Goal: Find contact information: Find contact information

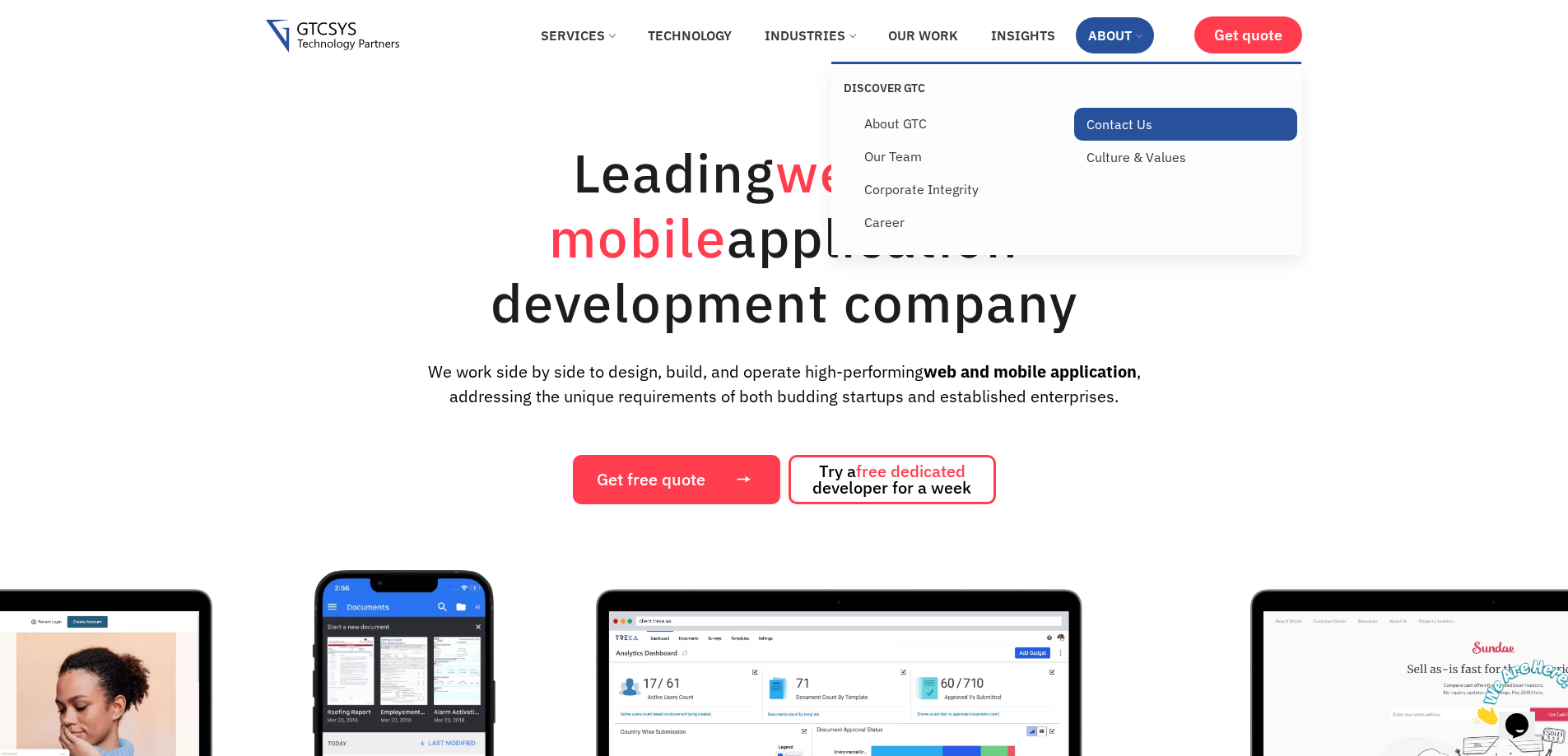
click at [1110, 123] on link "Contact Us" at bounding box center [1186, 123] width 223 height 33
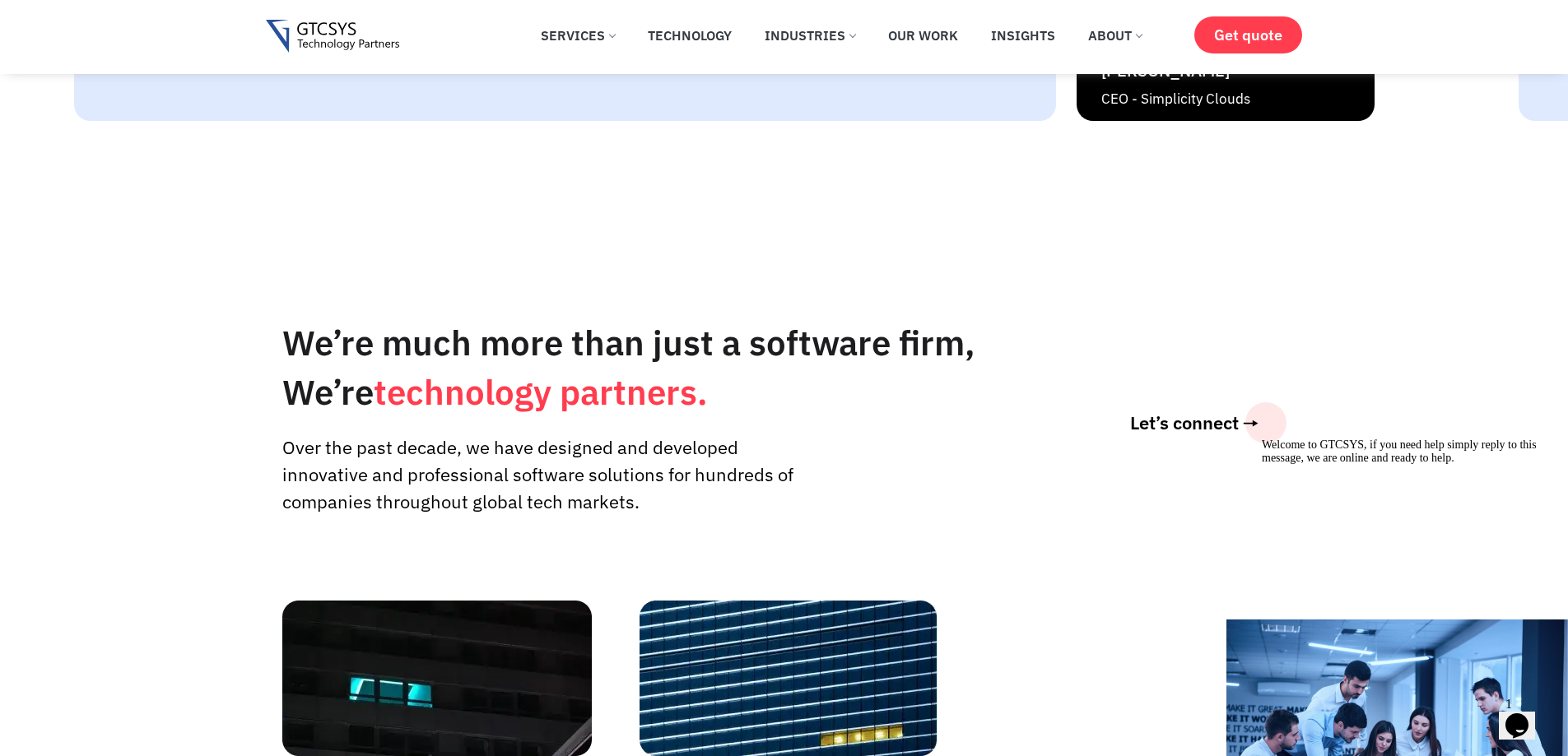
scroll to position [3950, 0]
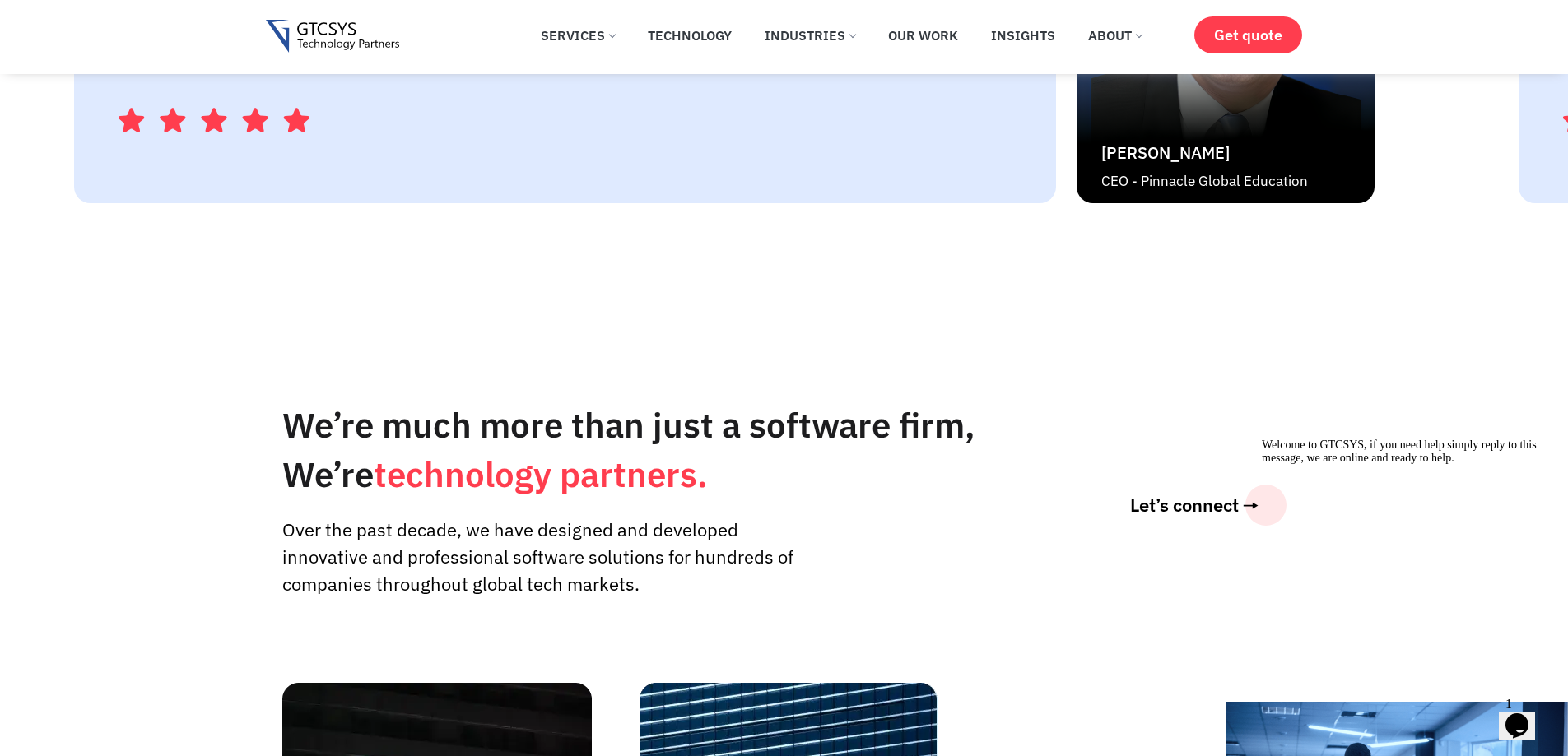
click at [1518, 718] on icon "Chat widget" at bounding box center [1517, 725] width 23 height 24
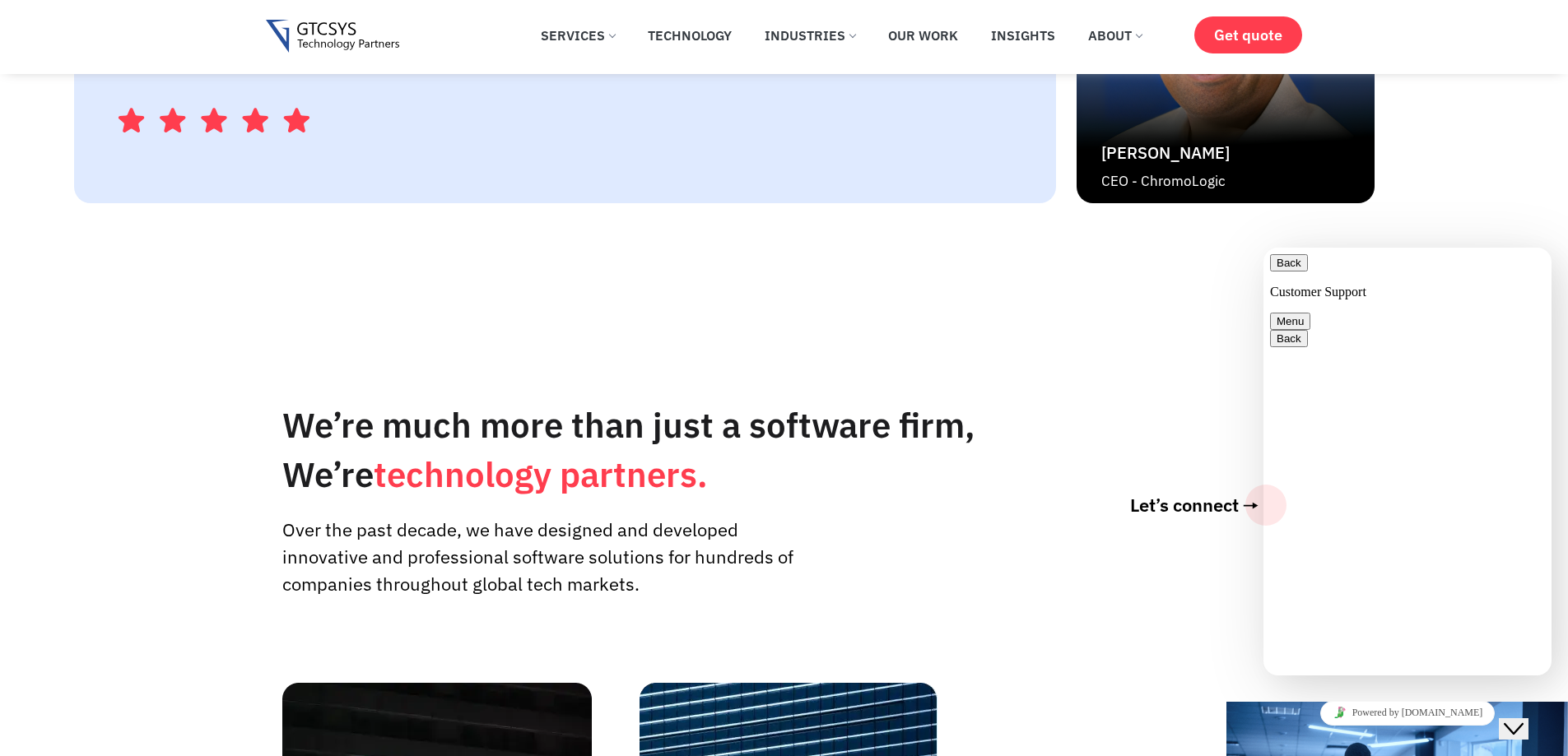
click at [1294, 272] on button "Back" at bounding box center [1288, 263] width 38 height 18
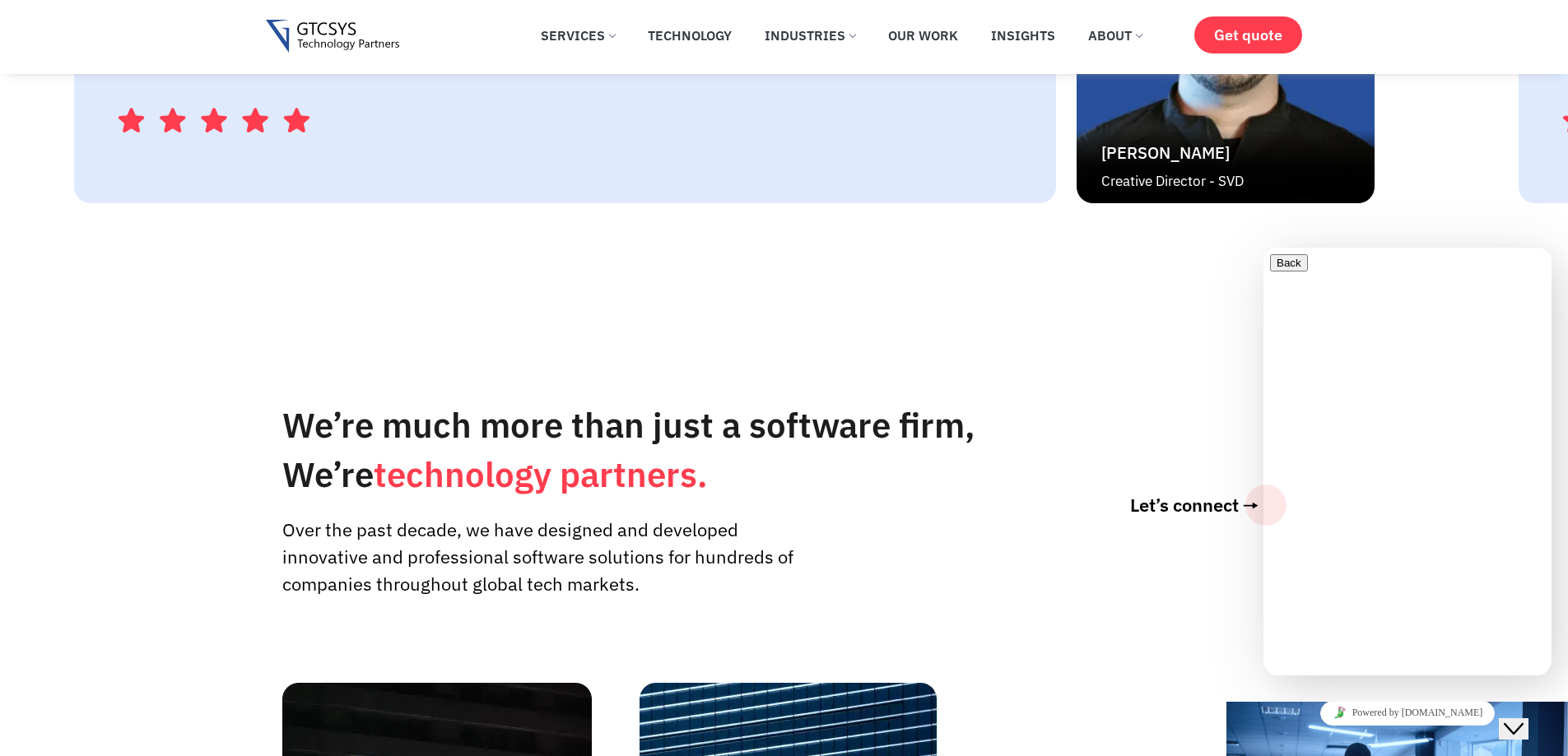
click at [1524, 719] on icon "Close Chat This icon closes the chat window." at bounding box center [1514, 729] width 20 height 20
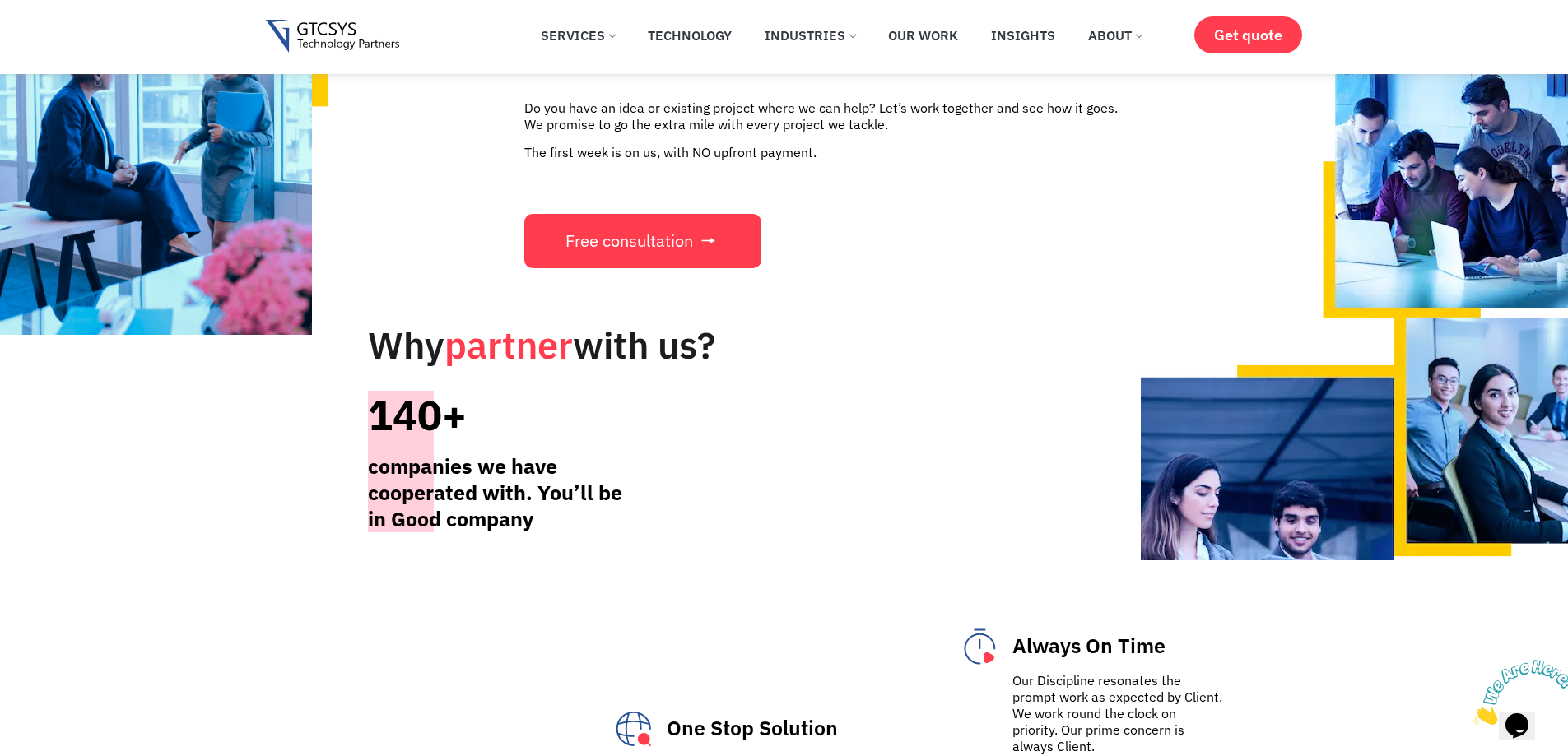
scroll to position [5842, 0]
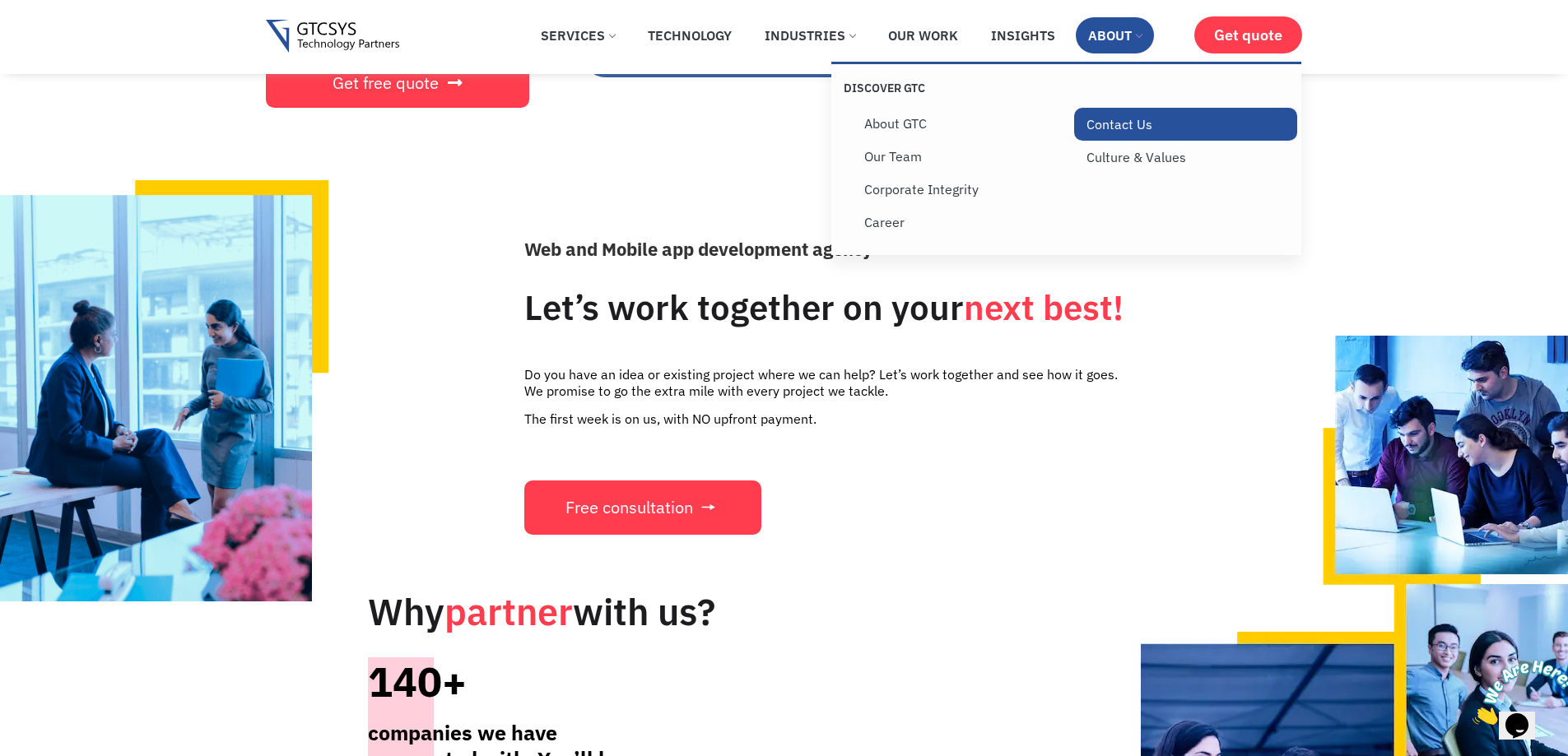
click at [1118, 134] on link "Contact Us" at bounding box center [1186, 123] width 223 height 33
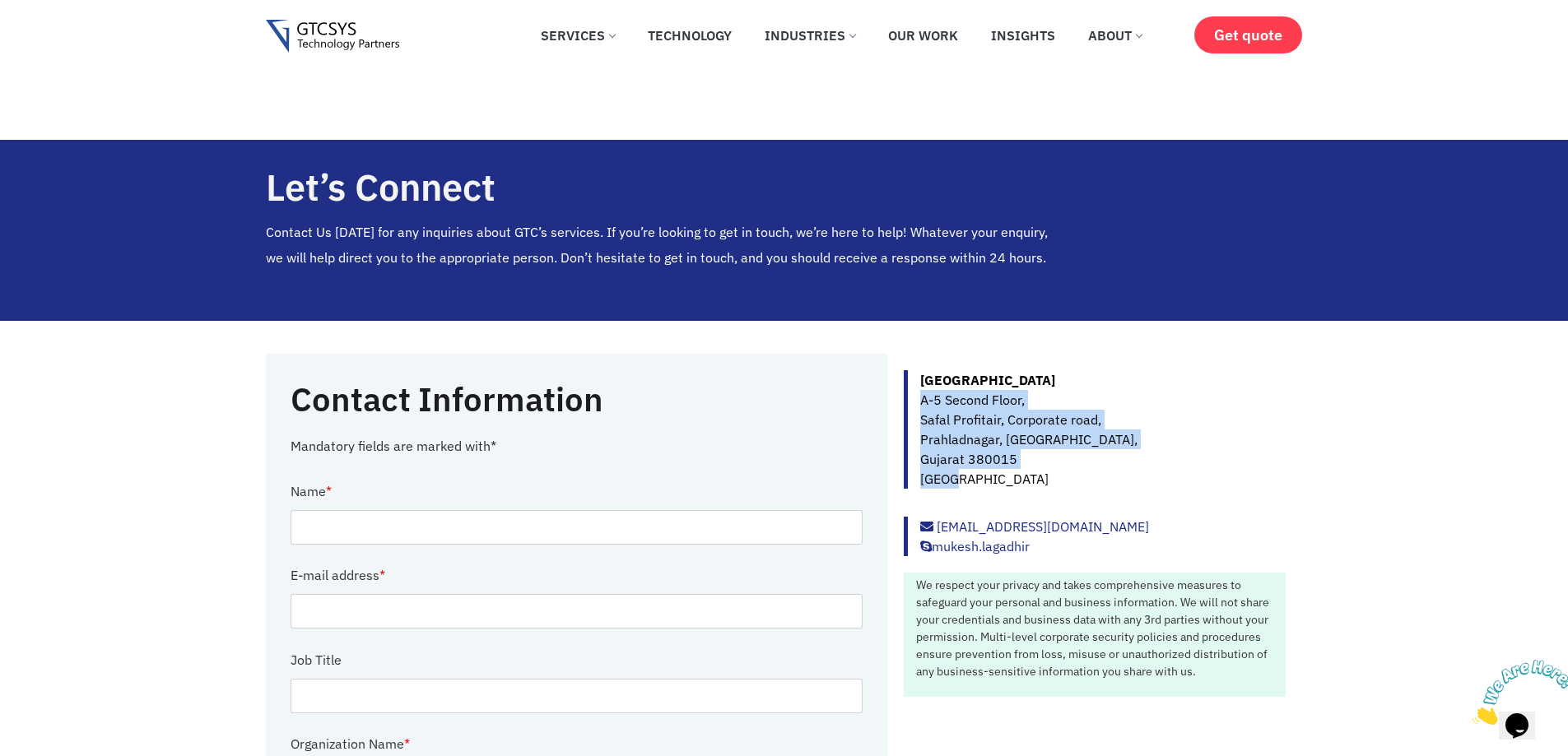
drag, startPoint x: 922, startPoint y: 401, endPoint x: 1085, endPoint y: 475, distance: 179.0
click at [1085, 475] on p "Ahmedabad A-5 Second Floor, Safal Profitair, Corporate road, Prahladnagar, Ahme…" at bounding box center [1102, 429] width 365 height 118
click at [1114, 457] on p "Ahmedabad A-5 Second Floor, Safal Profitair, Corporate road, Prahladnagar, Ahme…" at bounding box center [1102, 429] width 365 height 118
